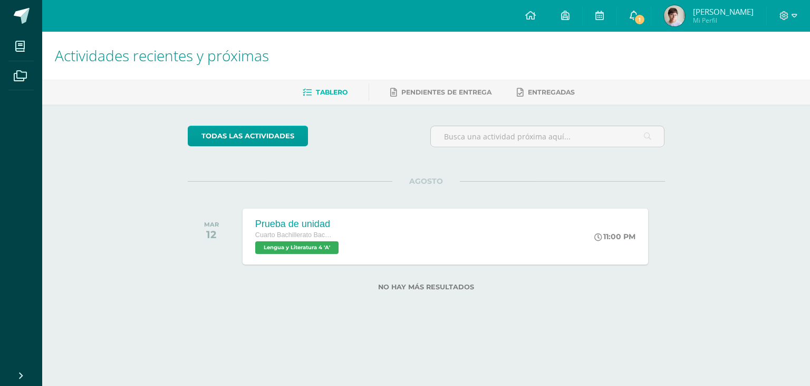
click at [646, 20] on span "1" at bounding box center [640, 20] width 12 height 12
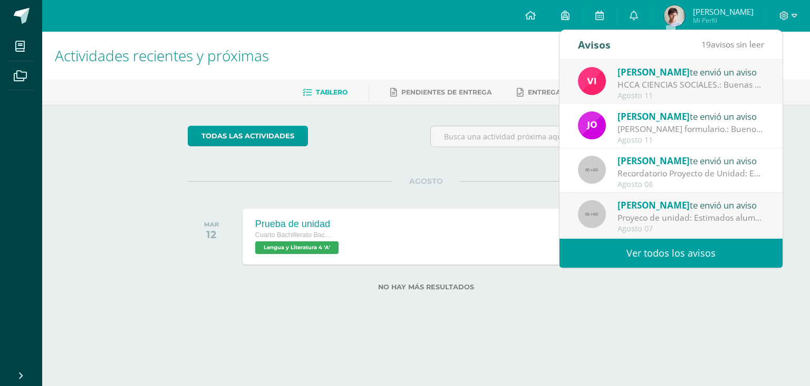
click at [697, 199] on div "Luis Orozco te envió un aviso" at bounding box center [691, 205] width 147 height 14
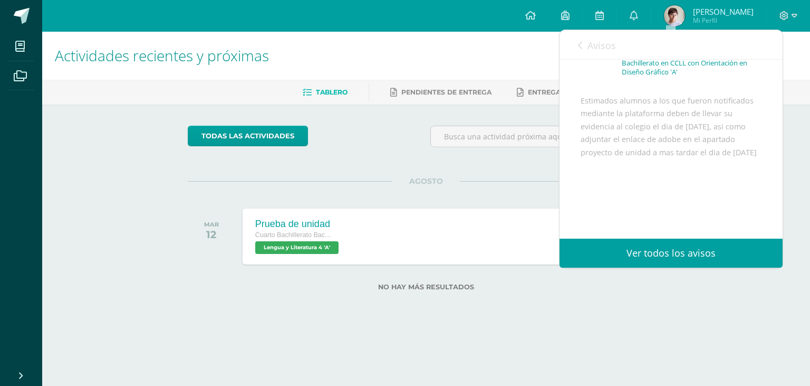
scroll to position [49, 0]
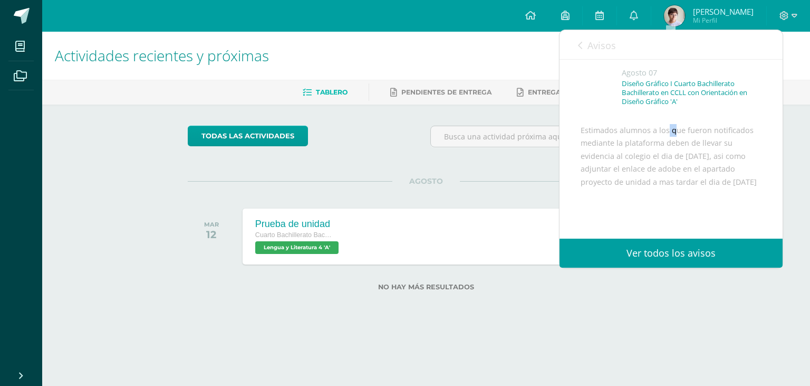
drag, startPoint x: 639, startPoint y: 145, endPoint x: 713, endPoint y: 158, distance: 75.1
click at [696, 153] on div "Estimados alumnos a los que fueron notificados mediante la plataforma deben de …" at bounding box center [671, 195] width 181 height 142
click at [727, 174] on div "Estimados alumnos a los que fueron notificados mediante la plataforma deben de …" at bounding box center [671, 195] width 181 height 142
drag, startPoint x: 704, startPoint y: 170, endPoint x: 711, endPoint y: 179, distance: 11.3
click at [709, 176] on div "Estimados alumnos a los que fueron notificados mediante la plataforma deben de …" at bounding box center [671, 195] width 181 height 142
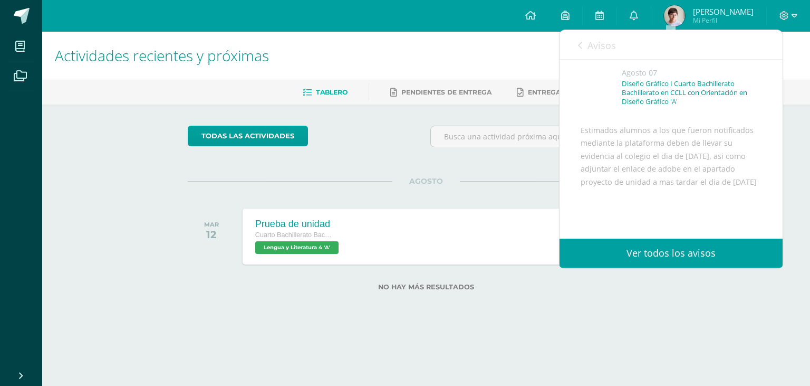
drag, startPoint x: 716, startPoint y: 186, endPoint x: 724, endPoint y: 191, distance: 9.4
click at [716, 186] on div "Estimados alumnos a los que fueron notificados mediante la plataforma deben de …" at bounding box center [671, 195] width 181 height 142
click at [731, 194] on div "Estimados alumnos a los que fueron notificados mediante la plataforma deben de …" at bounding box center [671, 195] width 181 height 142
click at [744, 209] on div "Estimados alumnos a los que fueron notificados mediante la plataforma deben de …" at bounding box center [671, 195] width 181 height 142
click at [594, 42] on span "Avisos" at bounding box center [602, 45] width 28 height 13
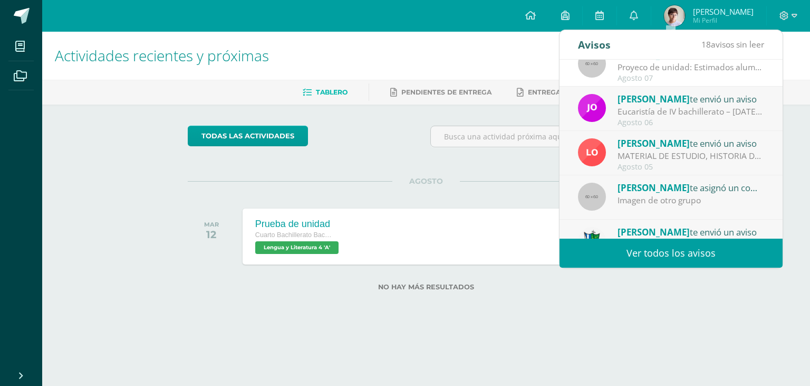
scroll to position [176, 0]
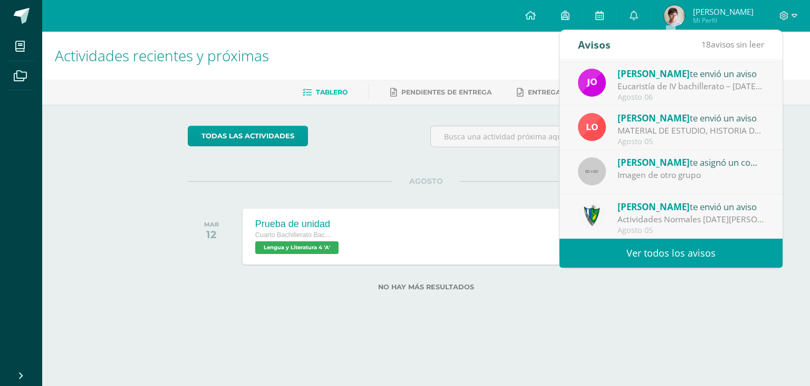
click at [689, 262] on link "Ver todos los avisos" at bounding box center [671, 252] width 223 height 29
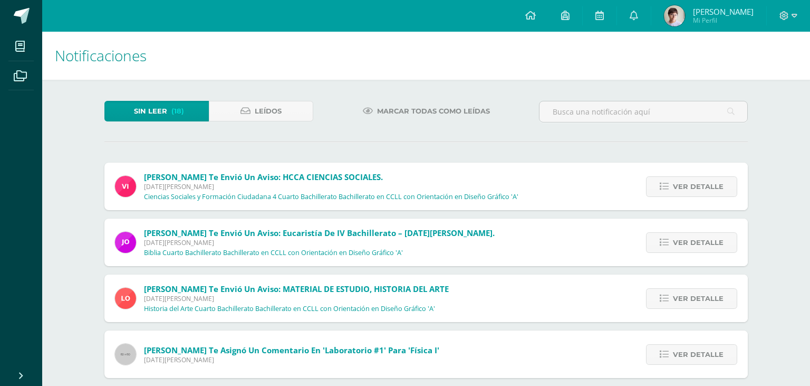
click at [376, 113] on link "Marcar todas como leídas" at bounding box center [426, 111] width 153 height 21
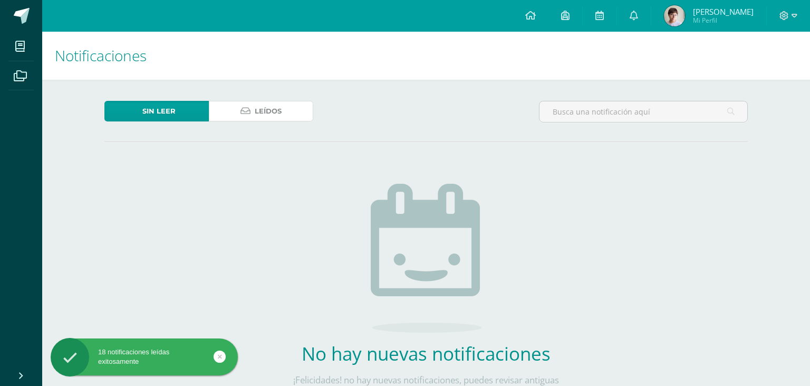
click at [297, 107] on link "Leídos" at bounding box center [261, 111] width 104 height 21
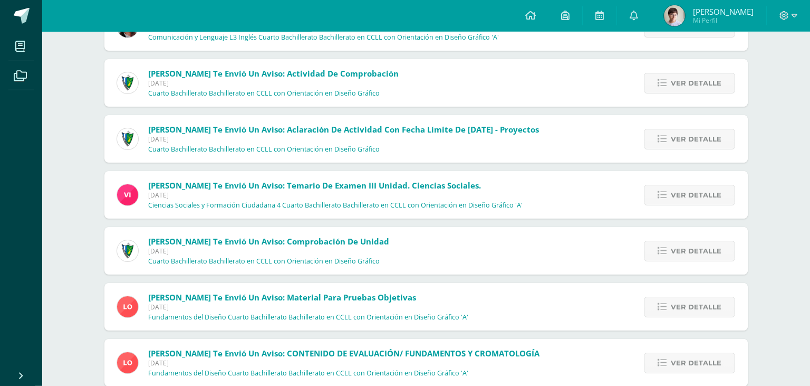
scroll to position [1072, 0]
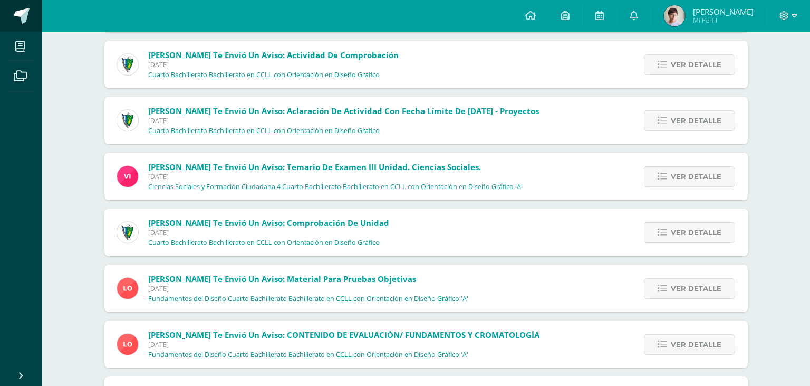
click at [23, 9] on span at bounding box center [22, 16] width 16 height 16
